Goal: Transaction & Acquisition: Purchase product/service

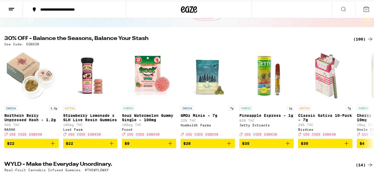
scroll to position [49, 0]
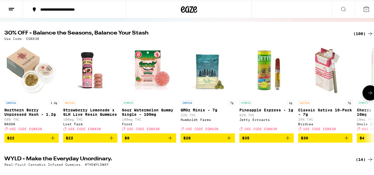
click at [367, 96] on icon at bounding box center [370, 92] width 7 height 7
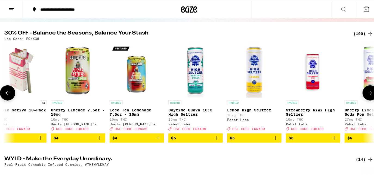
click at [367, 96] on icon at bounding box center [370, 92] width 7 height 7
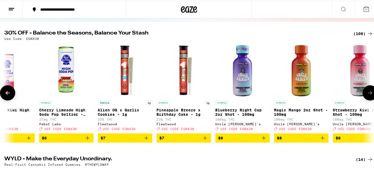
scroll to position [0, 0]
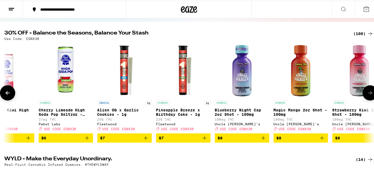
click at [363, 96] on button at bounding box center [370, 92] width 15 height 15
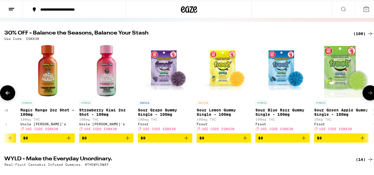
scroll to position [0, 919]
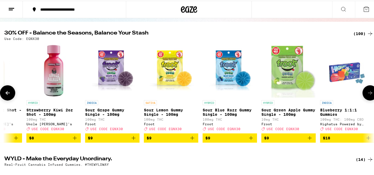
click at [363, 96] on button at bounding box center [370, 92] width 15 height 15
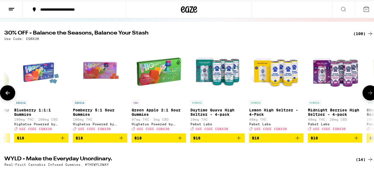
click at [363, 96] on button at bounding box center [370, 92] width 15 height 15
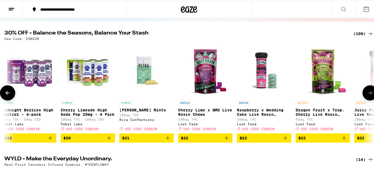
click at [363, 96] on button at bounding box center [370, 92] width 15 height 15
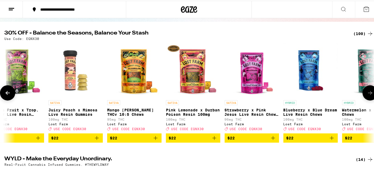
click at [363, 96] on button at bounding box center [370, 92] width 15 height 15
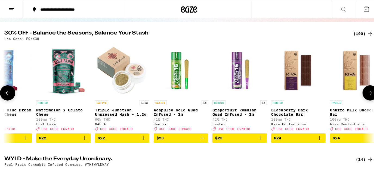
click at [363, 96] on button at bounding box center [370, 92] width 15 height 15
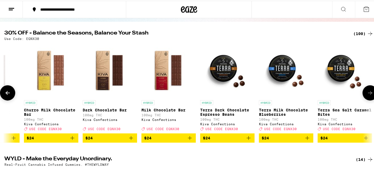
click at [363, 96] on button at bounding box center [370, 92] width 15 height 15
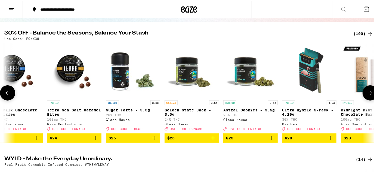
scroll to position [0, 2757]
